Goal: Find specific page/section: Find specific page/section

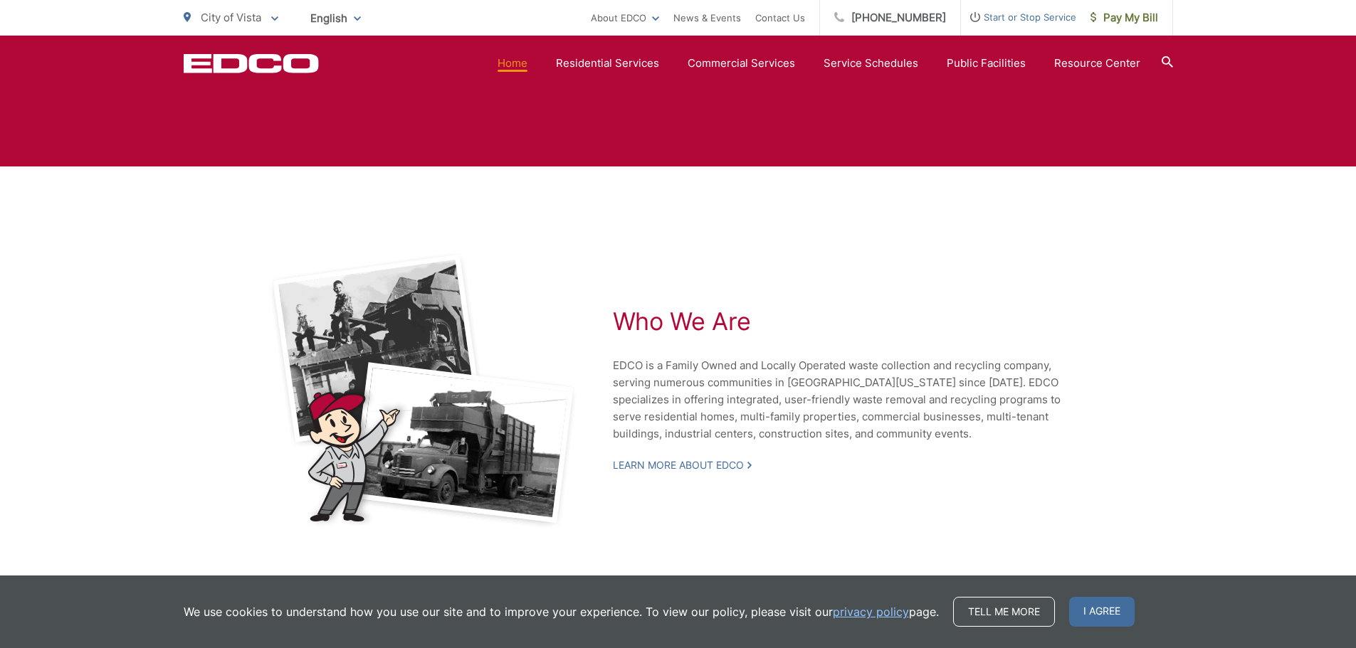
scroll to position [3042, 0]
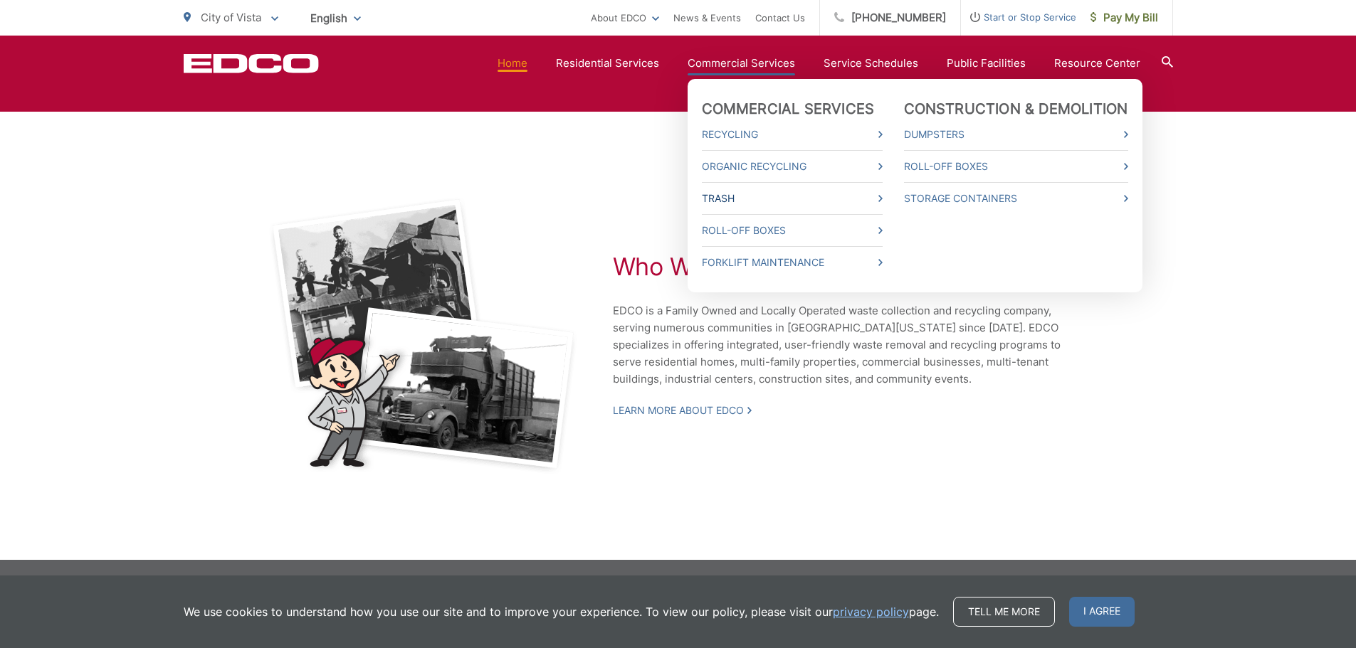
click at [882, 196] on icon at bounding box center [880, 198] width 4 height 7
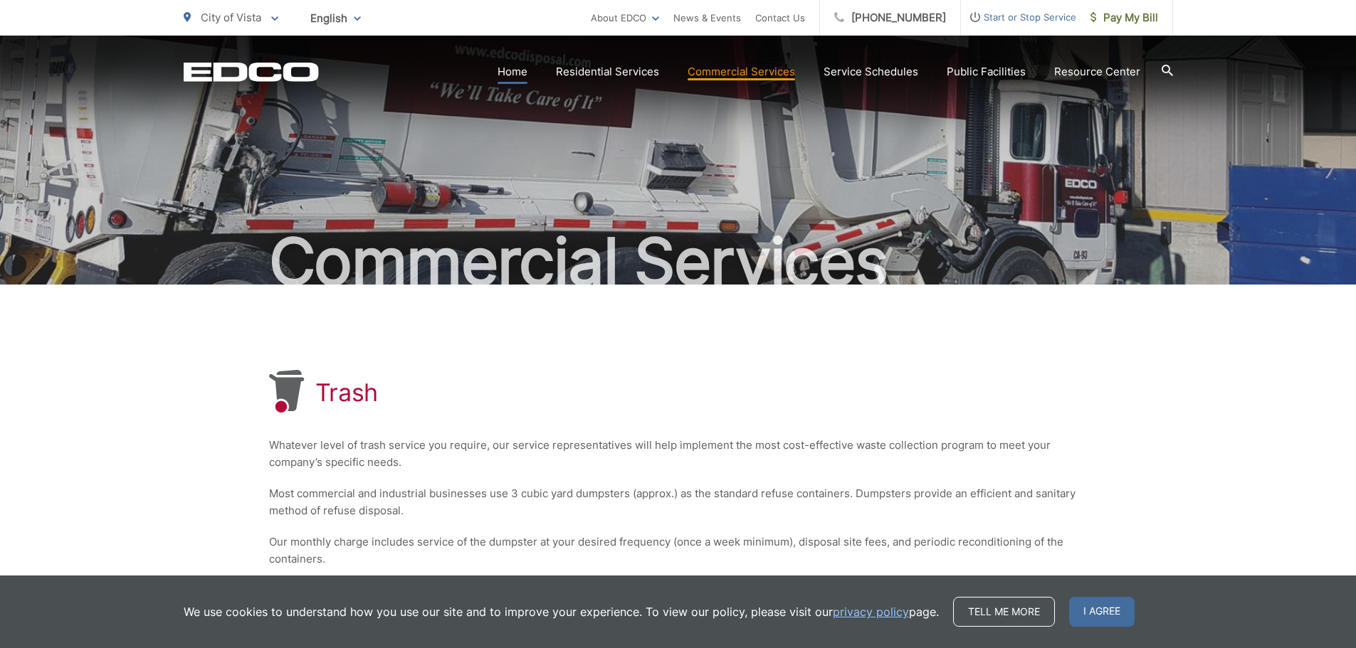
click at [518, 73] on link "Home" at bounding box center [512, 71] width 30 height 17
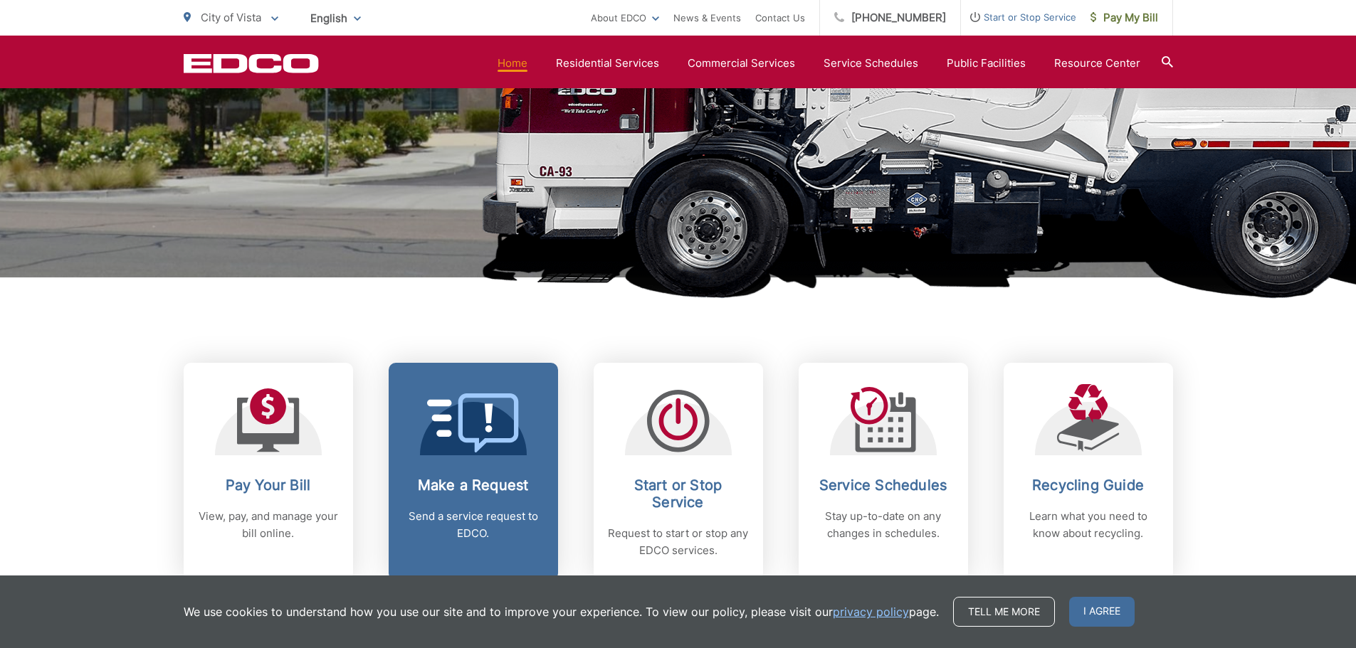
scroll to position [285, 0]
